Goal: Information Seeking & Learning: Find specific fact

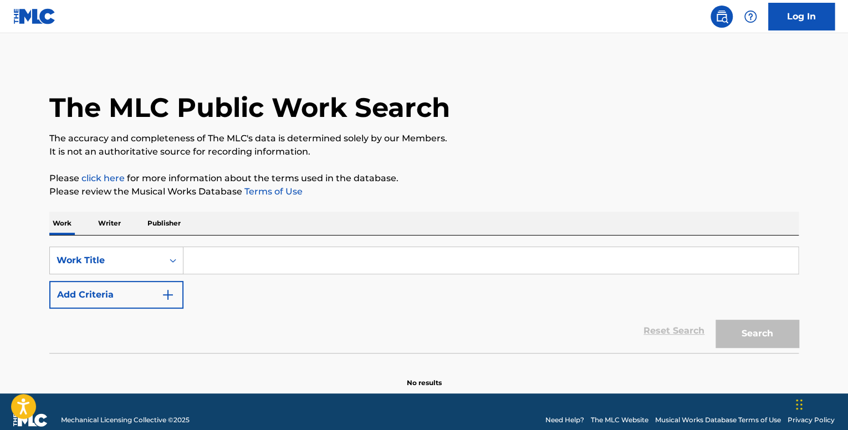
click at [116, 215] on p "Writer" at bounding box center [109, 223] width 29 height 23
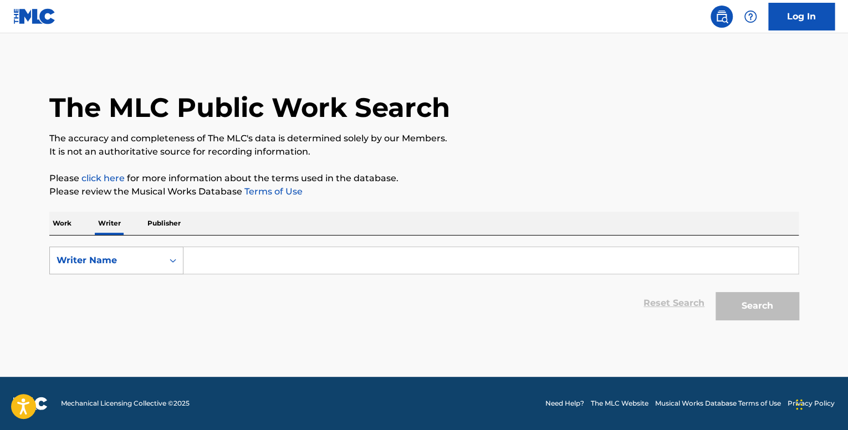
click at [145, 269] on div "Writer Name" at bounding box center [106, 260] width 113 height 21
click at [148, 298] on div "Writer IPI" at bounding box center [116, 288] width 133 height 28
click at [211, 265] on input "Search Form" at bounding box center [490, 260] width 615 height 27
paste input "811904558"
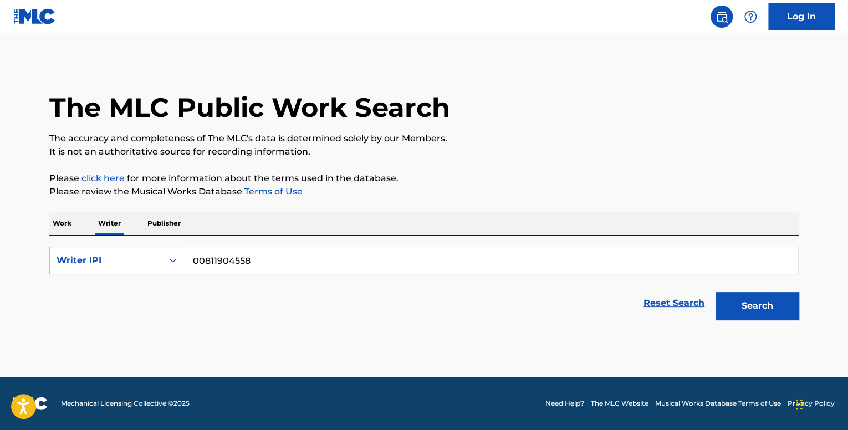
type input "00811904558"
click at [716, 292] on button "Search" at bounding box center [757, 306] width 83 height 28
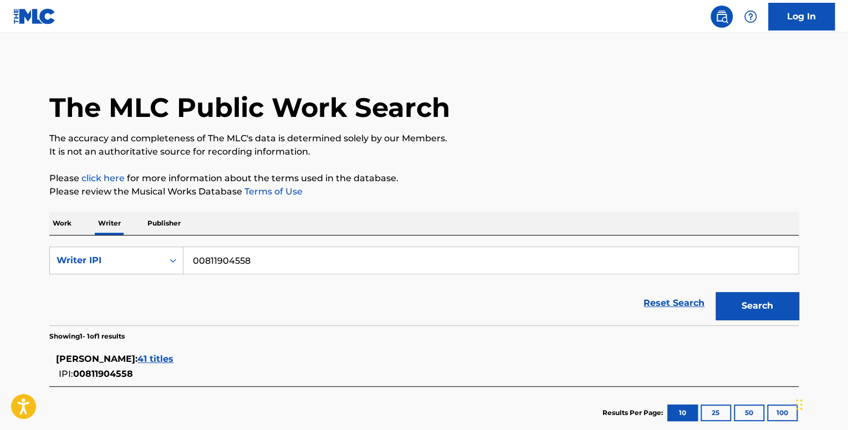
click at [186, 364] on div "[PERSON_NAME] : 41 titles" at bounding box center [409, 359] width 707 height 13
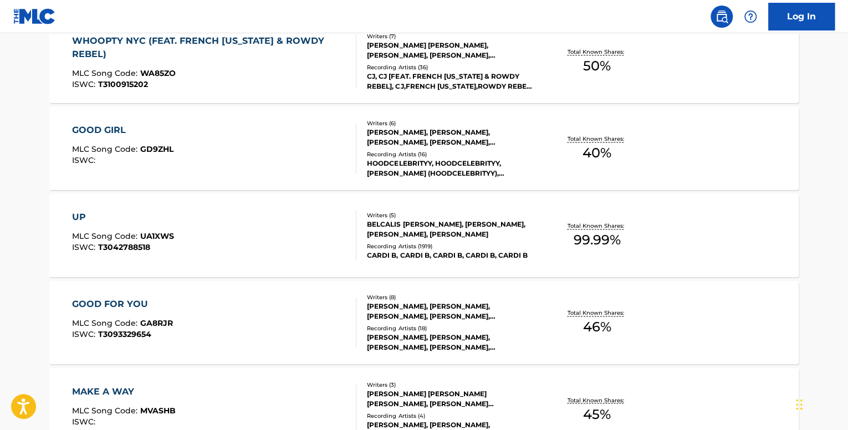
scroll to position [714, 0]
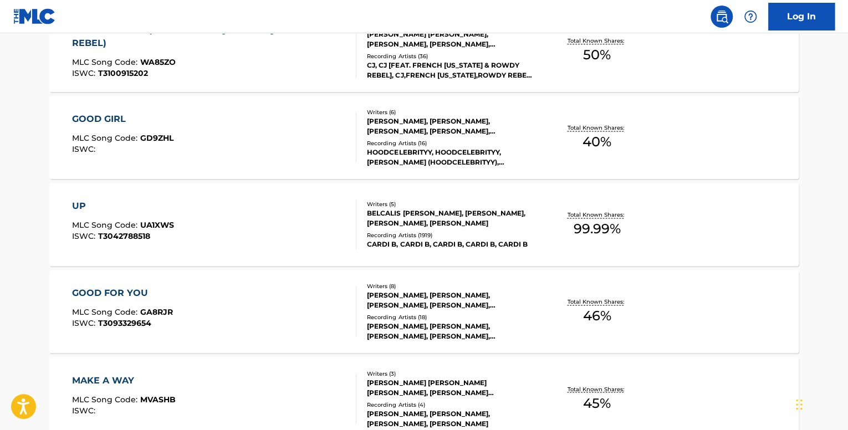
click at [96, 207] on div "UP" at bounding box center [123, 206] width 102 height 13
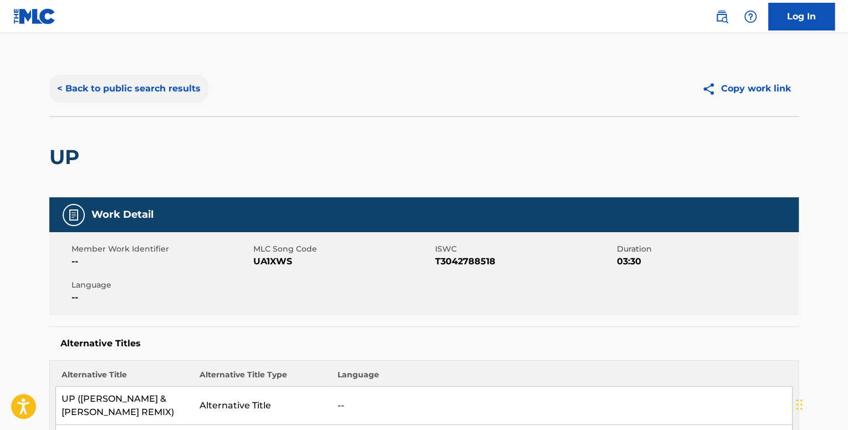
click at [146, 90] on button "< Back to public search results" at bounding box center [128, 89] width 159 height 28
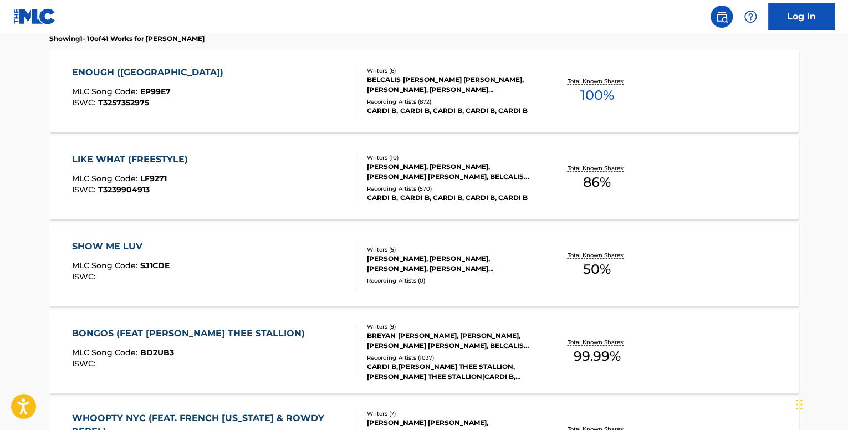
scroll to position [333, 0]
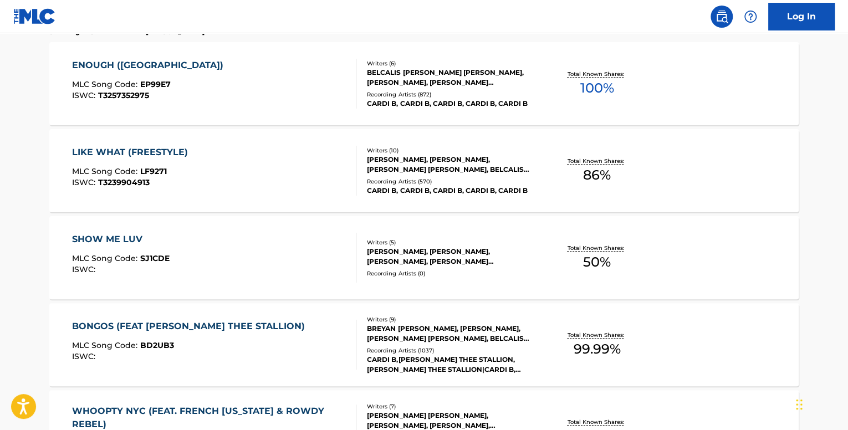
click at [164, 154] on div "LIKE WHAT (FREESTYLE)" at bounding box center [132, 152] width 121 height 13
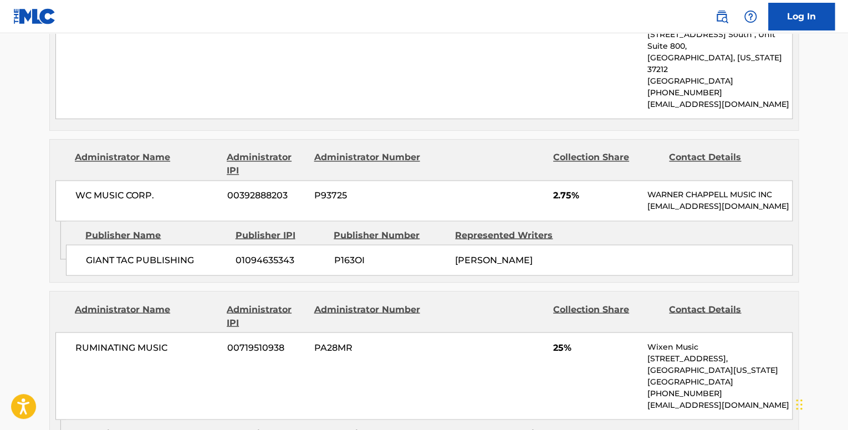
scroll to position [887, 0]
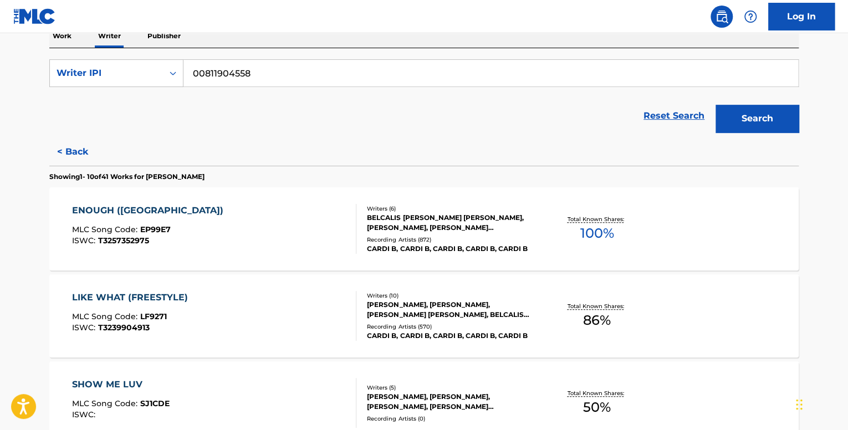
scroll to position [222, 0]
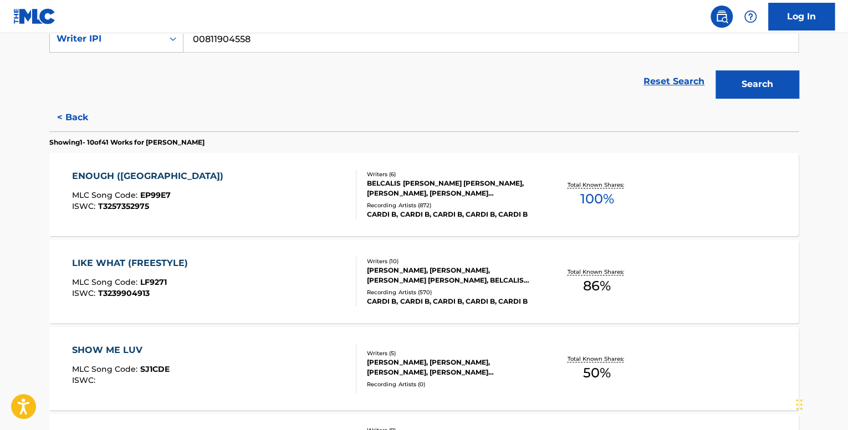
click at [261, 233] on div "ENOUGH ([GEOGRAPHIC_DATA]) MLC Song Code : EP99E7 ISWC : T3257352975 Writers ( …" at bounding box center [423, 194] width 749 height 83
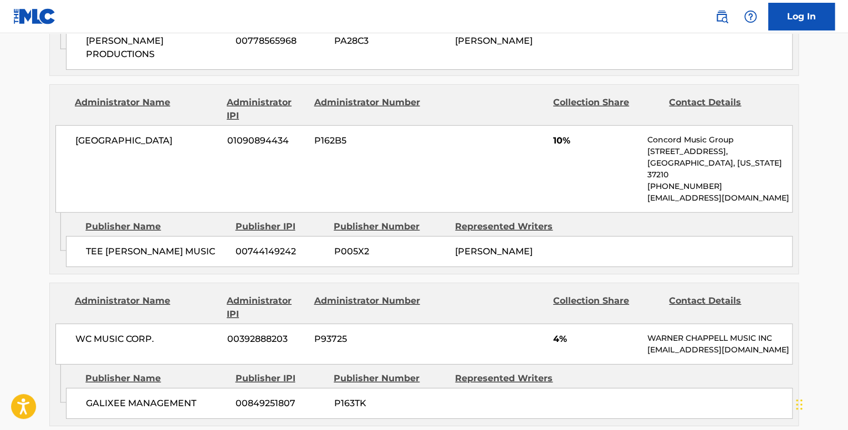
scroll to position [1607, 0]
